Goal: Check status

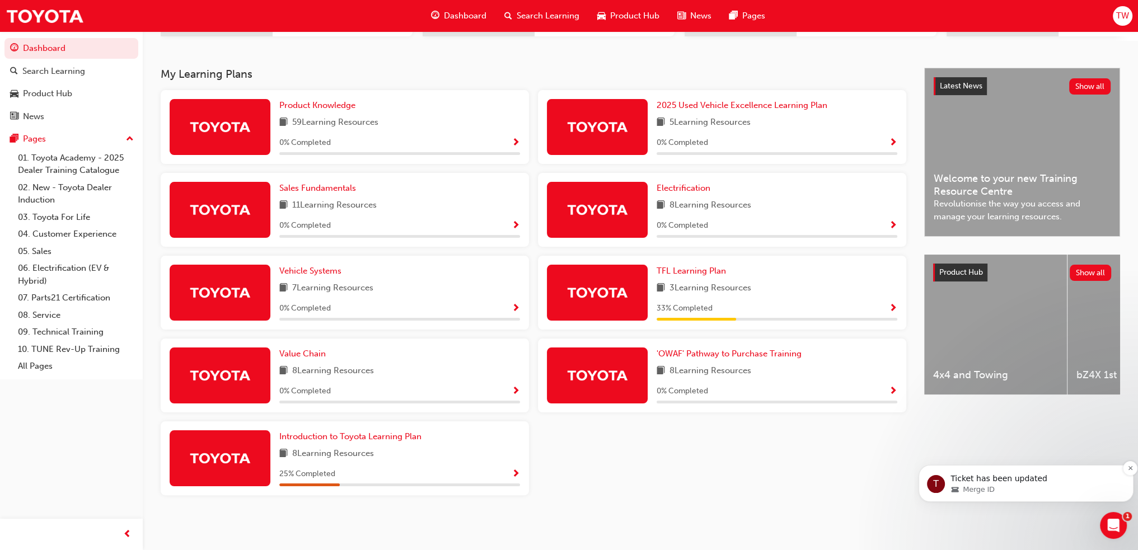
click at [1023, 485] on div "Merge ID" at bounding box center [1034, 490] width 169 height 10
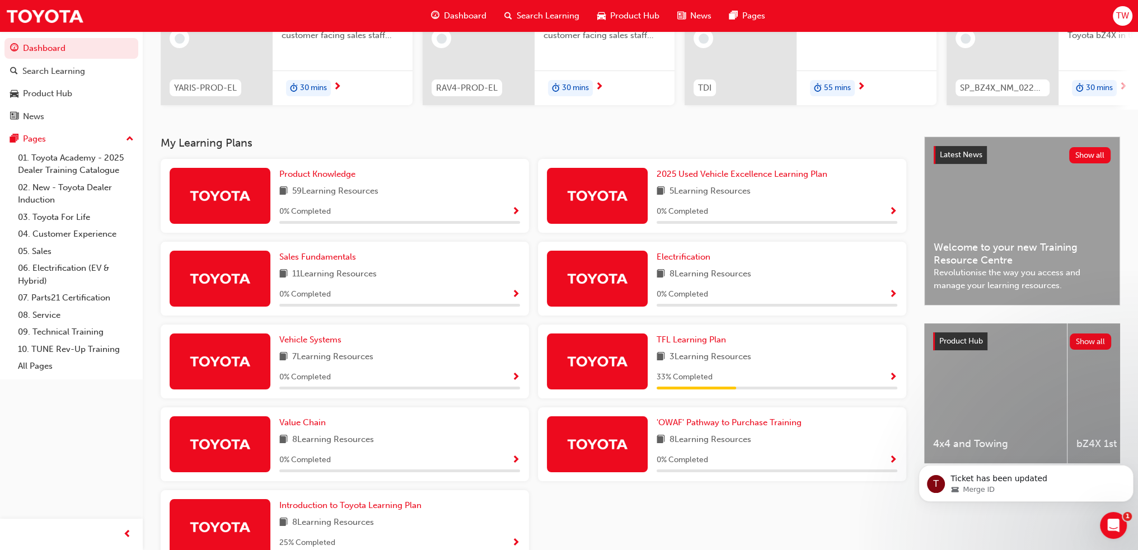
scroll to position [220, 0]
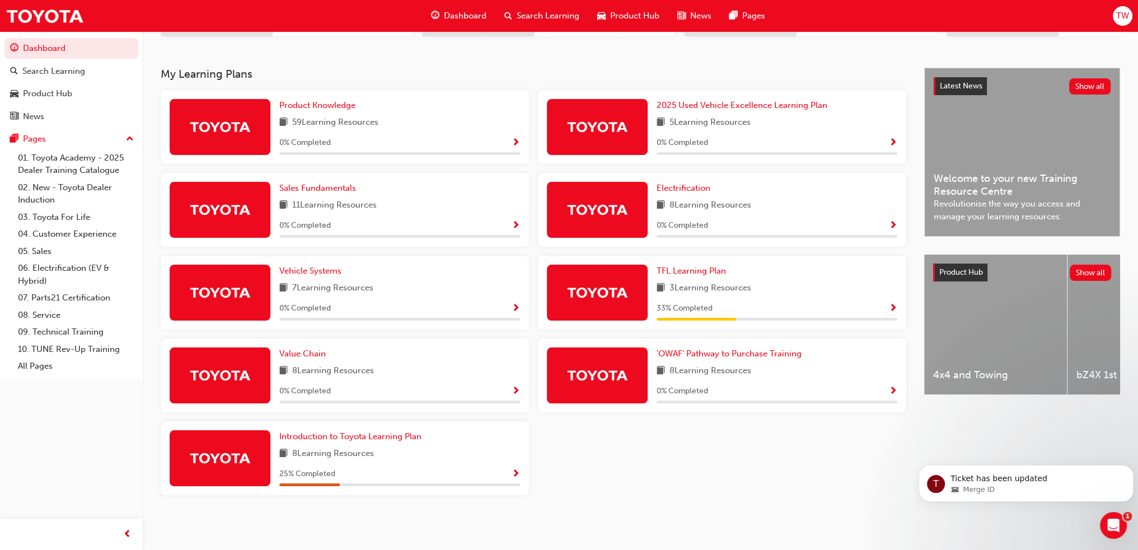
click at [1121, 527] on div "Open Intercom Messenger" at bounding box center [1113, 525] width 37 height 37
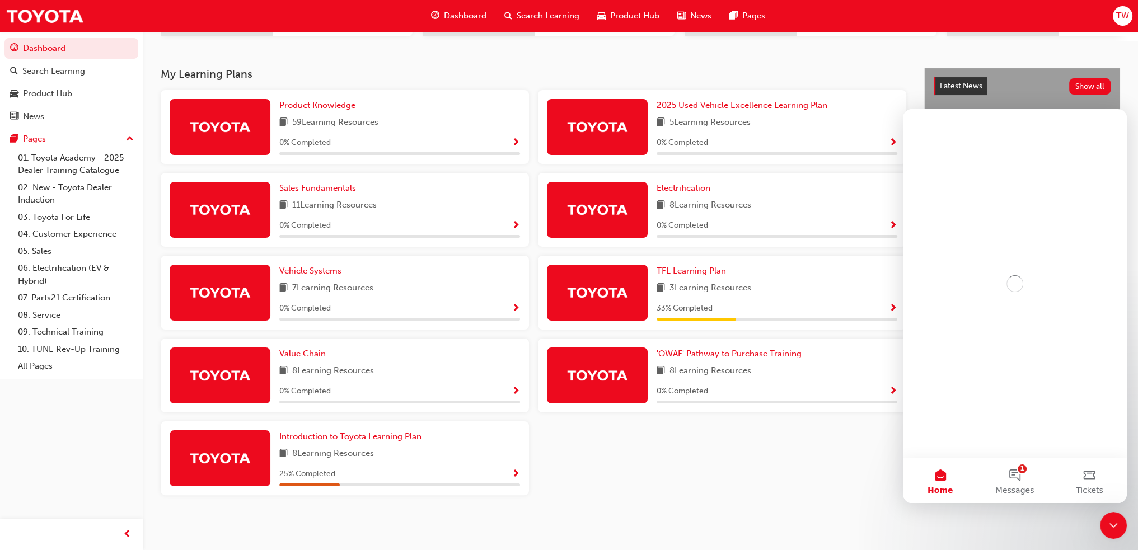
scroll to position [0, 0]
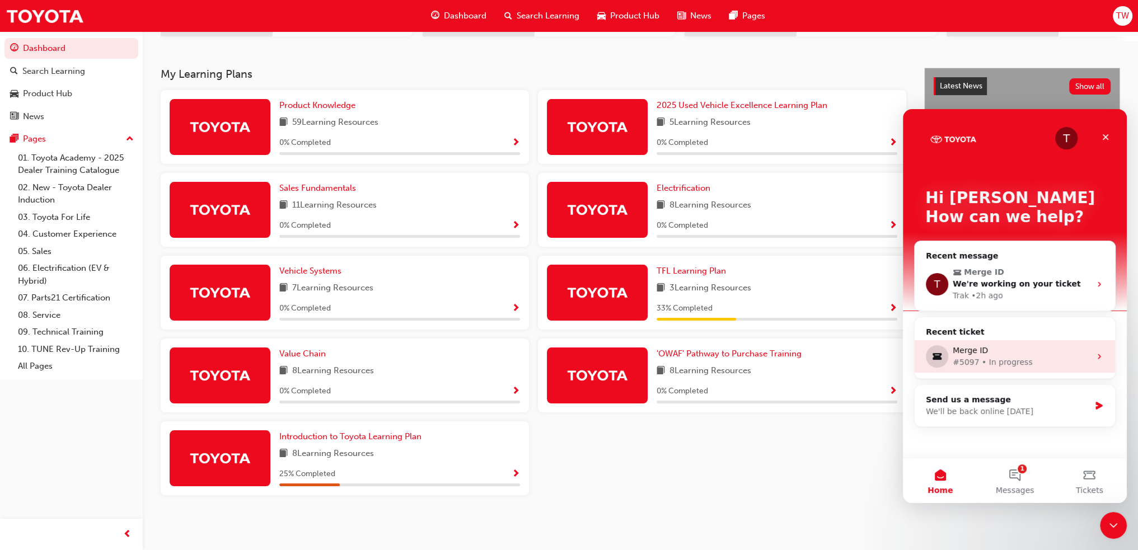
click at [992, 357] on div "#5097 • In progress" at bounding box center [1021, 362] width 138 height 12
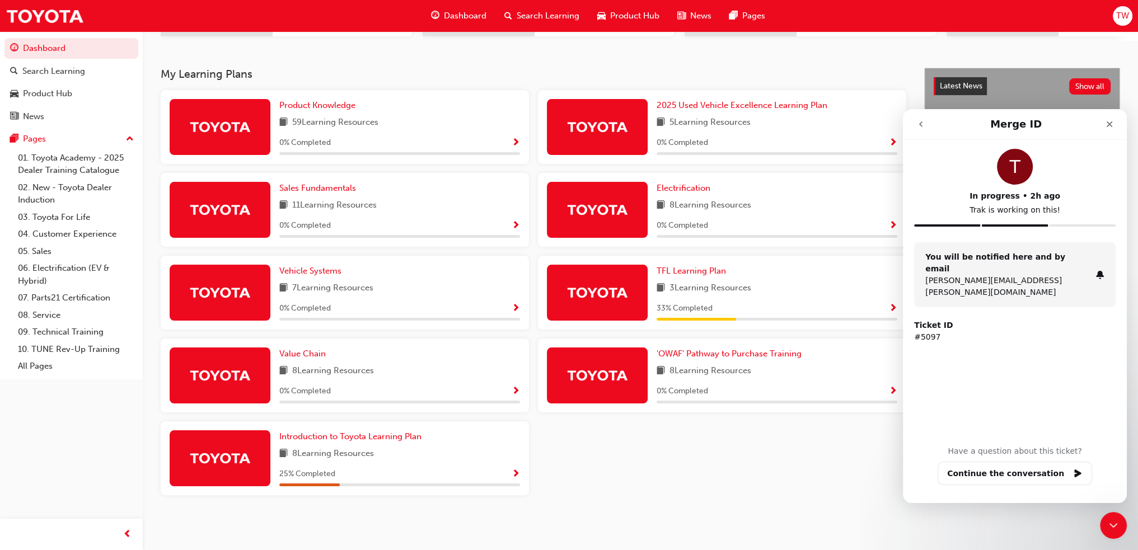
click at [874, 457] on div "Product Knowledge 59 Learning Resources 0 % Completed 2025 Used Vehicle Excelle…" at bounding box center [533, 297] width 754 height 414
